Goal: Task Accomplishment & Management: Use online tool/utility

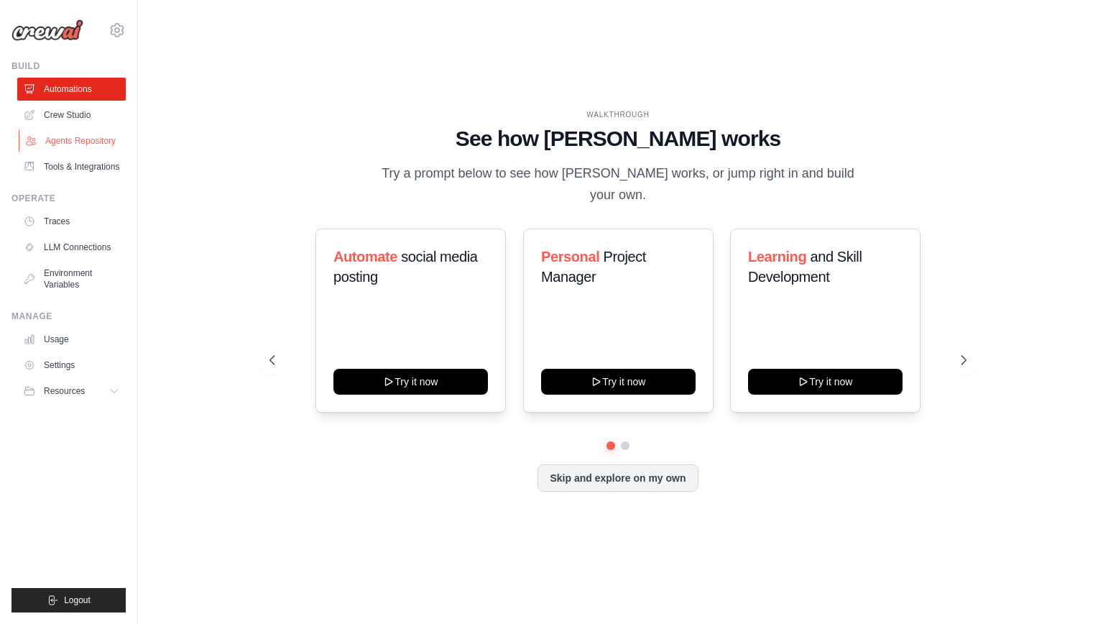
click at [69, 147] on link "Agents Repository" at bounding box center [73, 140] width 108 height 23
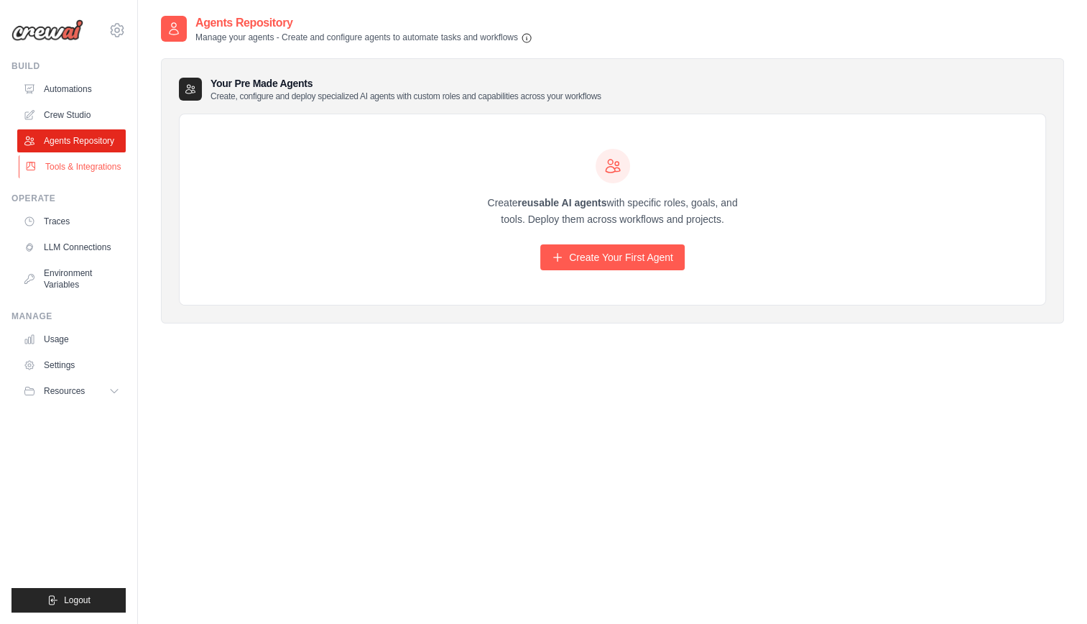
click at [75, 164] on link "Tools & Integrations" at bounding box center [73, 166] width 108 height 23
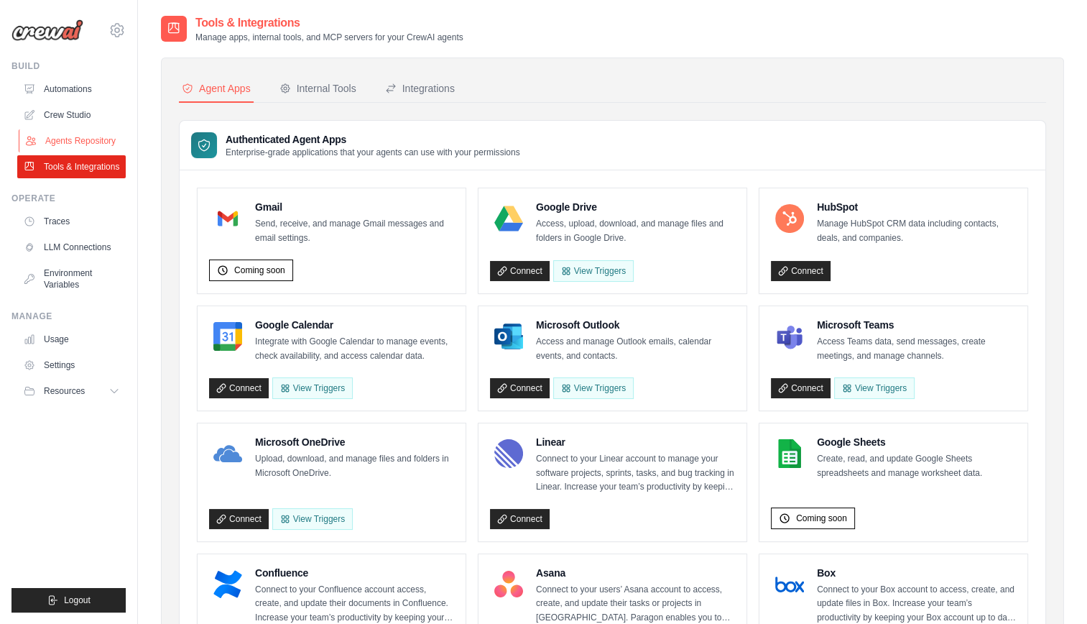
click at [68, 132] on link "Agents Repository" at bounding box center [73, 140] width 108 height 23
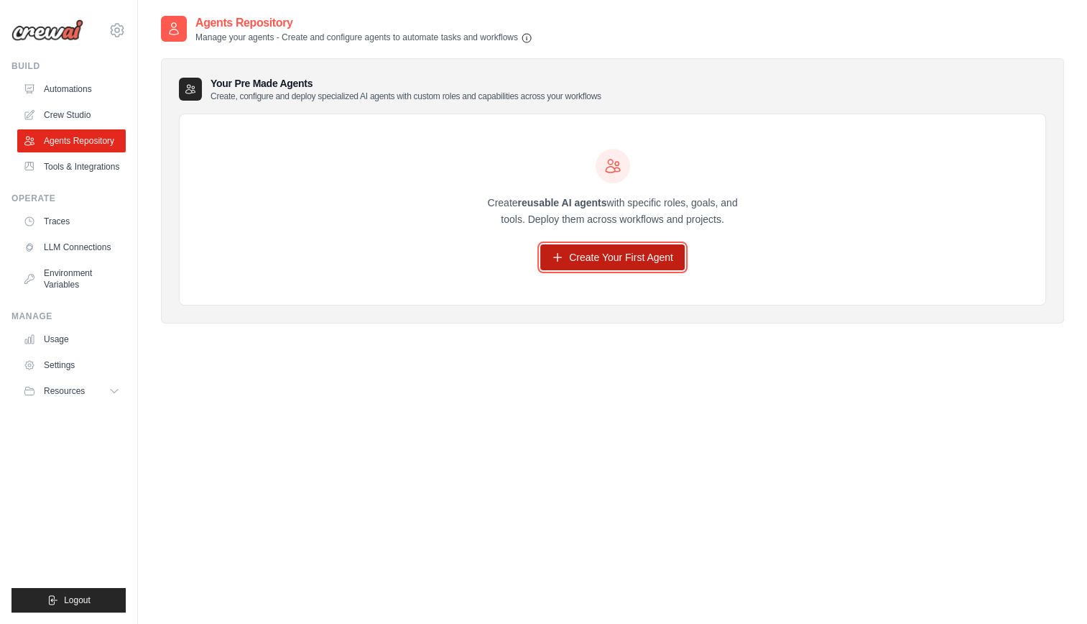
click at [601, 264] on link "Create Your First Agent" at bounding box center [612, 257] width 144 height 26
